Goal: Transaction & Acquisition: Purchase product/service

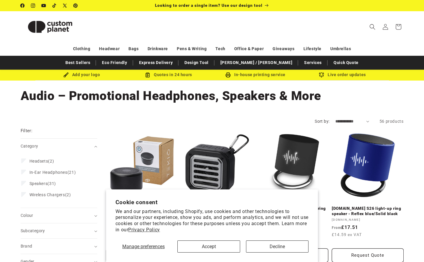
scroll to position [192, 0]
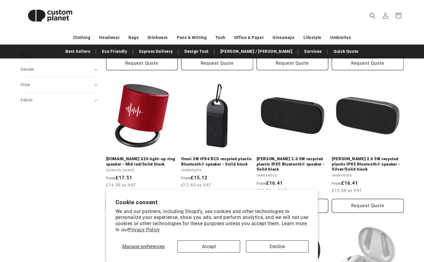
click at [219, 244] on button "Accept" at bounding box center [208, 246] width 62 height 12
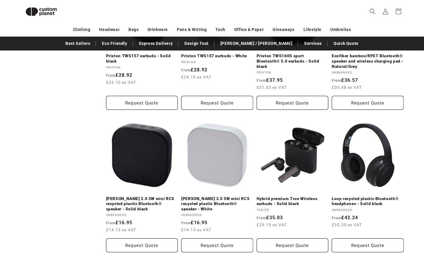
scroll to position [699, 0]
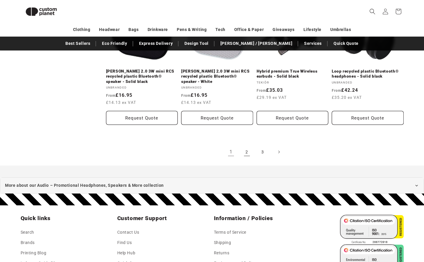
click at [246, 146] on link "2" at bounding box center [247, 151] width 13 height 13
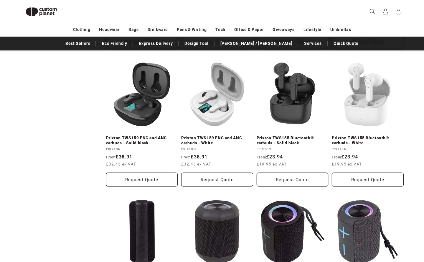
scroll to position [595, 0]
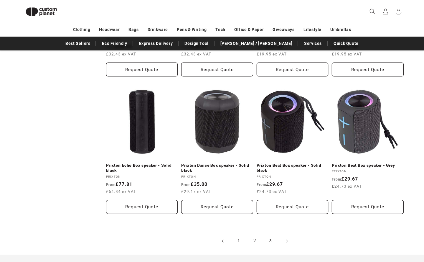
click at [268, 234] on link "3" at bounding box center [270, 240] width 13 height 13
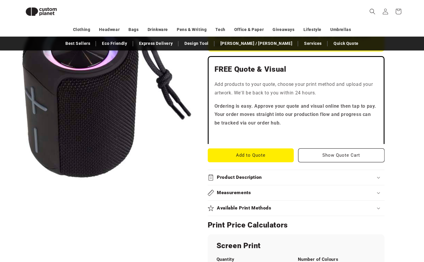
scroll to position [269, 0]
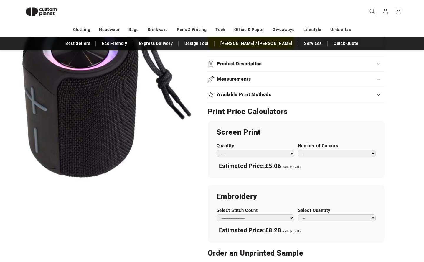
click at [230, 63] on h2 "Product Description" at bounding box center [239, 64] width 45 height 6
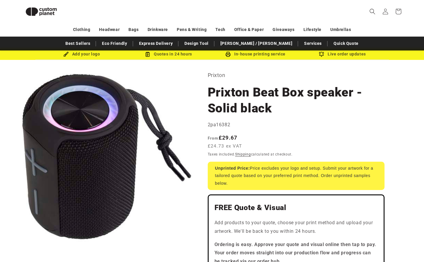
scroll to position [0, 0]
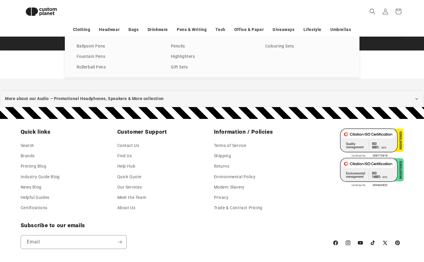
scroll to position [523, 0]
